Goal: Task Accomplishment & Management: Manage account settings

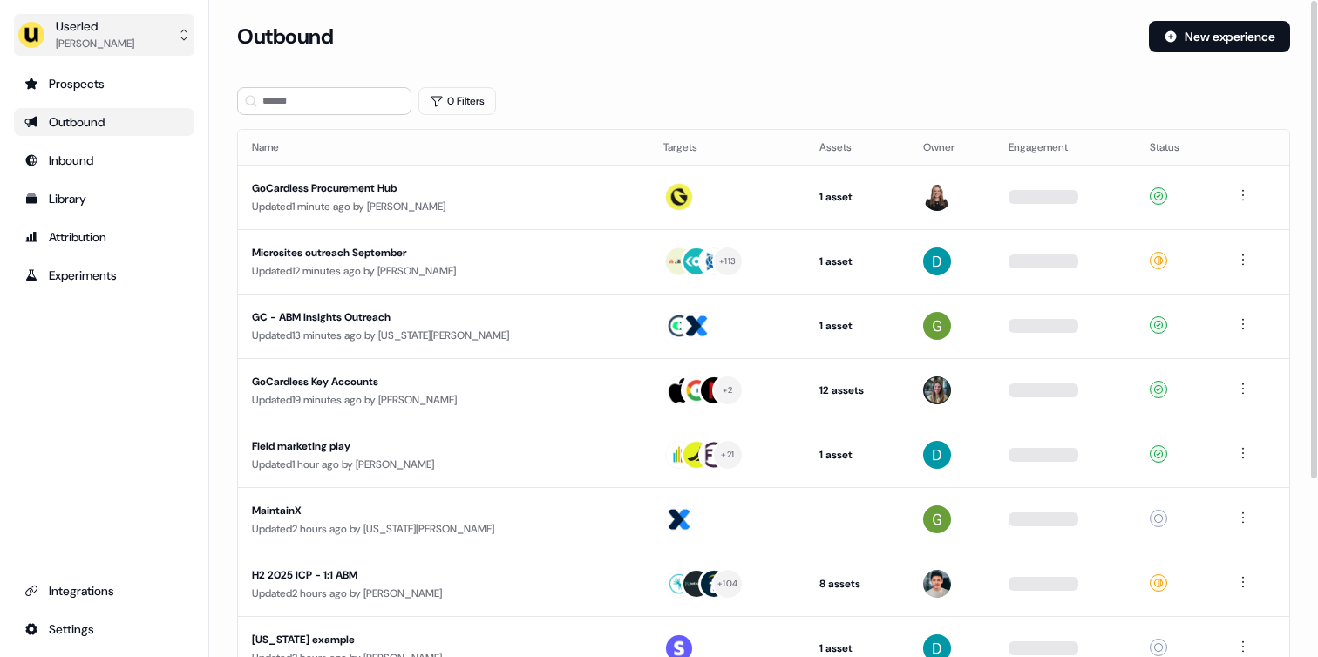
click at [123, 41] on div "[PERSON_NAME]" at bounding box center [95, 43] width 78 height 17
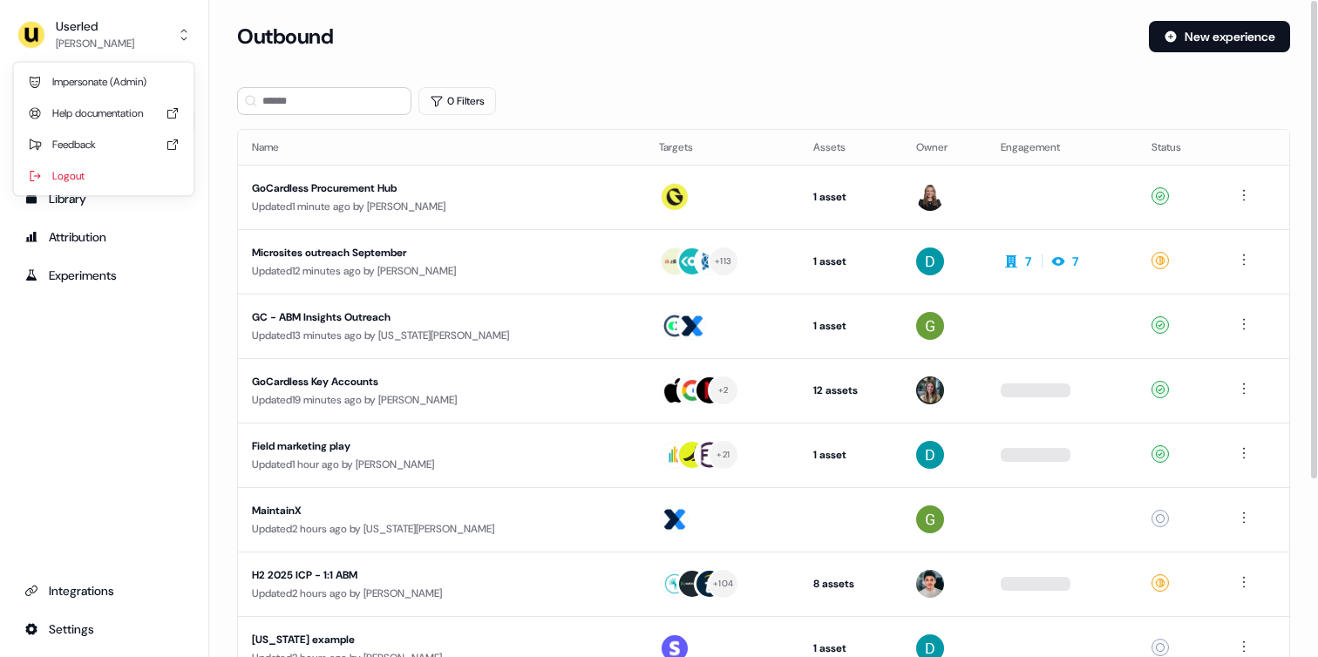
click at [112, 78] on div "Impersonate (Admin)" at bounding box center [104, 81] width 166 height 31
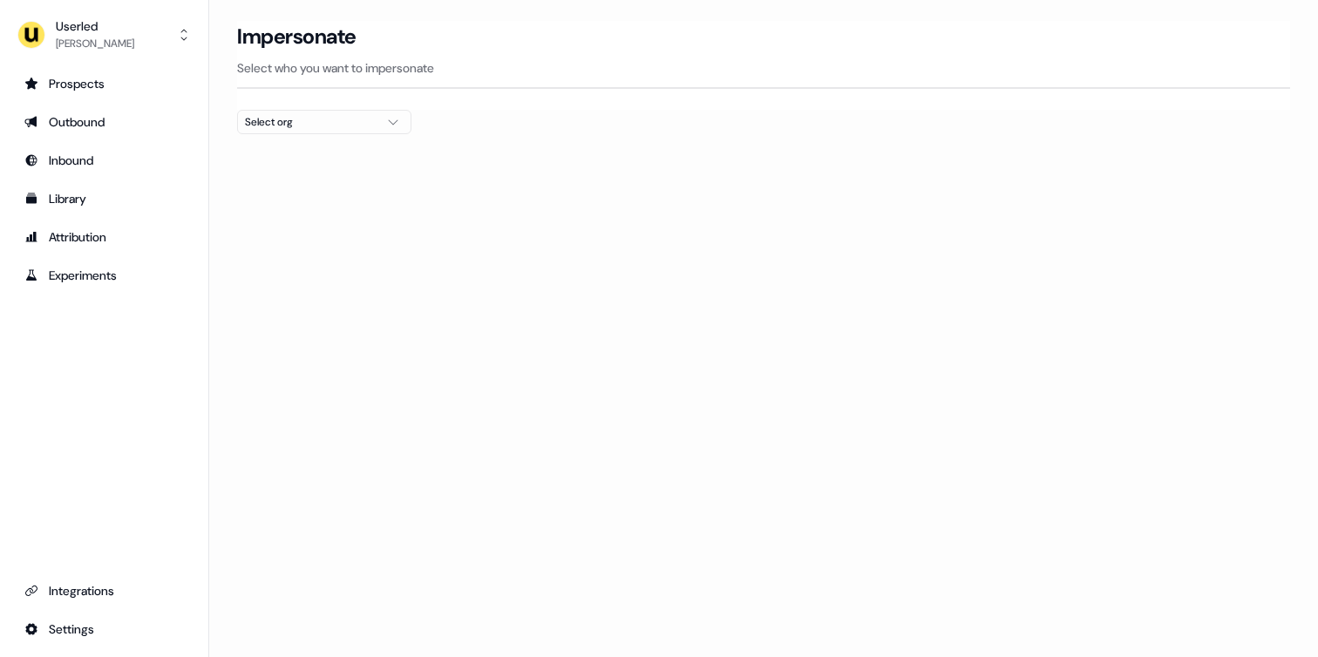
click at [346, 126] on div "Select org" at bounding box center [310, 121] width 131 height 17
type input "***"
click at [275, 187] on div "nPlan" at bounding box center [324, 185] width 173 height 28
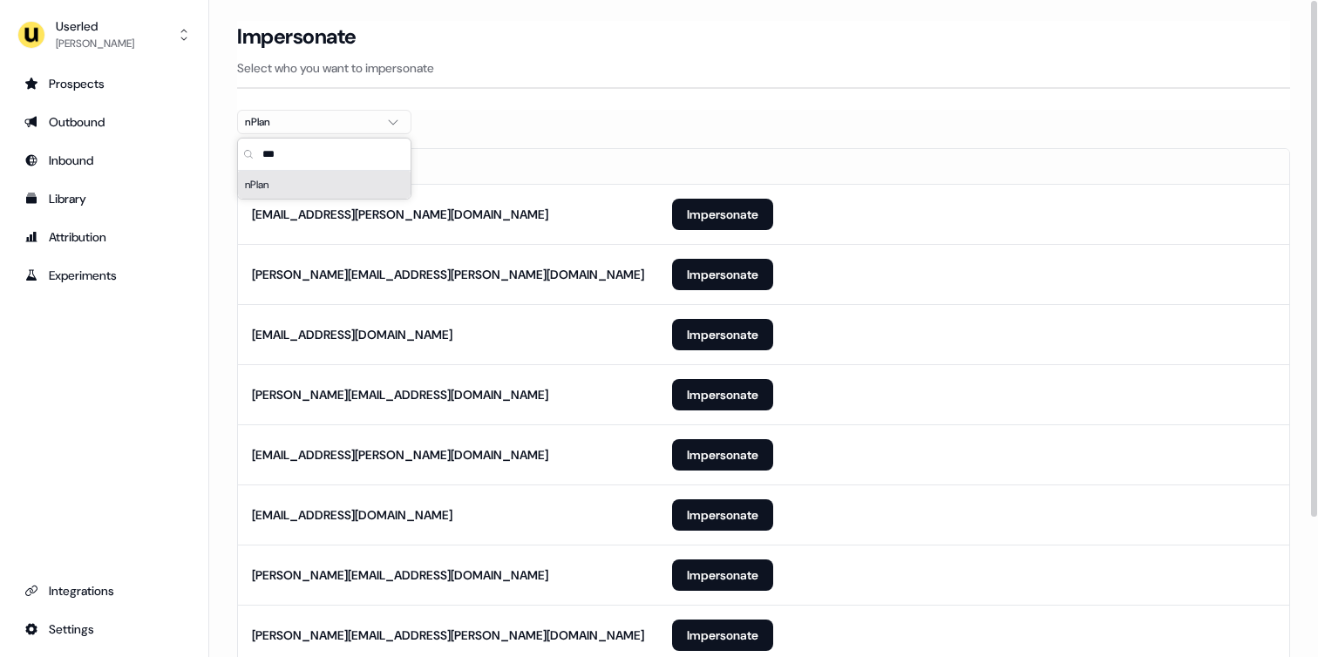
click at [219, 228] on section "Loading... Impersonate Select who you want to impersonate nPlan Email noah.rene…" at bounding box center [763, 428] width 1109 height 814
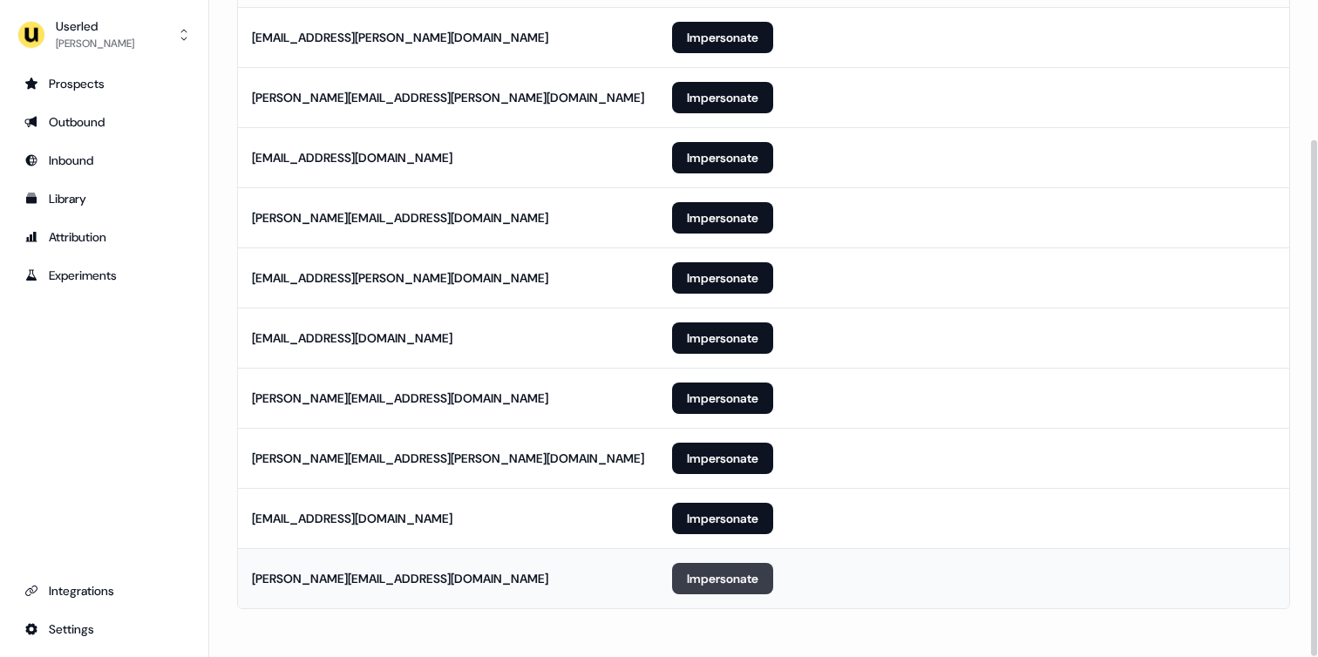
click at [701, 582] on button "Impersonate" at bounding box center [722, 578] width 101 height 31
